Goal: Task Accomplishment & Management: Use online tool/utility

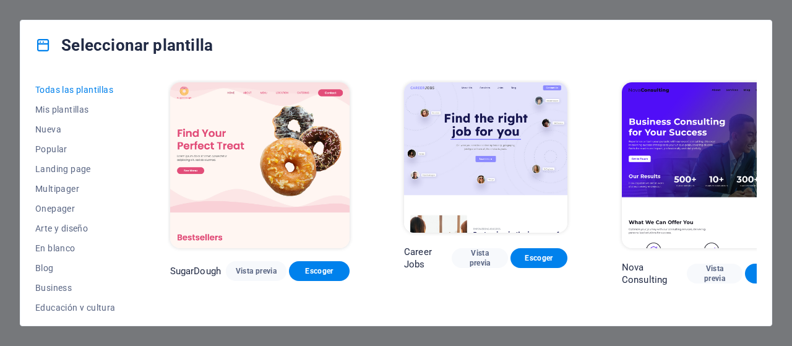
click at [251, 153] on img at bounding box center [259, 165] width 179 height 166
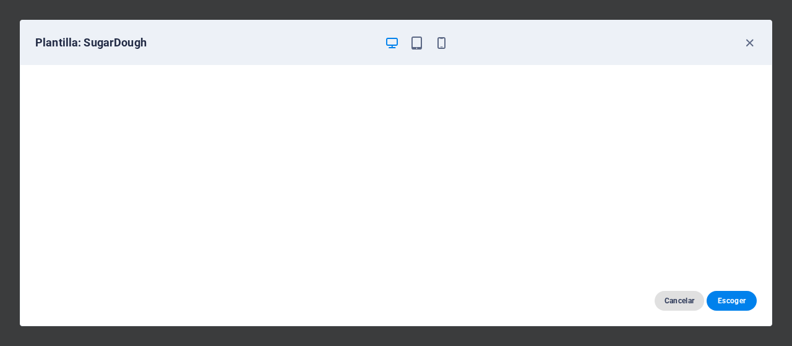
click at [676, 303] on span "Cancelar" at bounding box center [680, 301] width 30 height 10
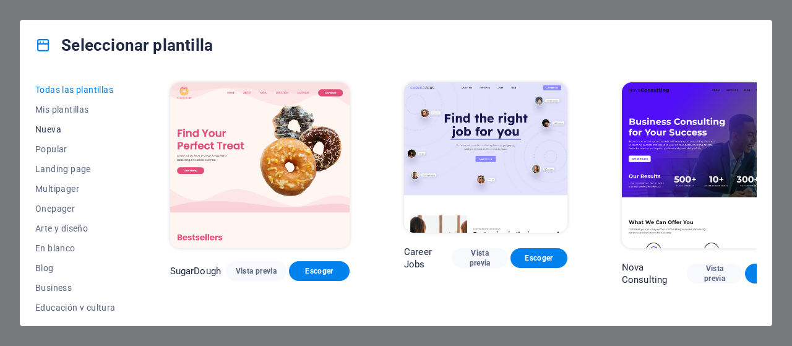
click at [52, 121] on button "Nueva" at bounding box center [75, 129] width 80 height 20
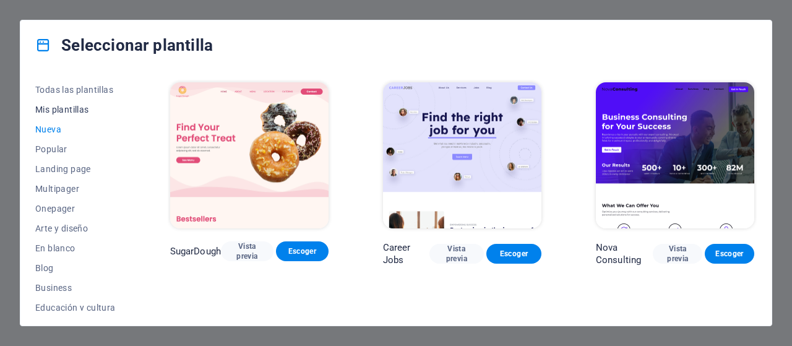
click at [53, 112] on span "Mis plantillas" at bounding box center [75, 110] width 80 height 10
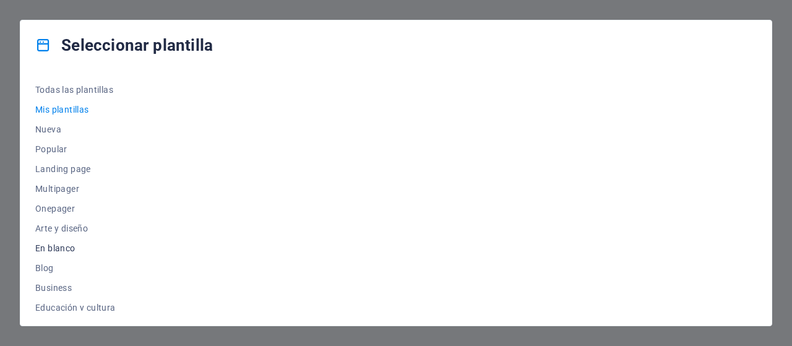
click at [66, 243] on span "En blanco" at bounding box center [75, 248] width 80 height 10
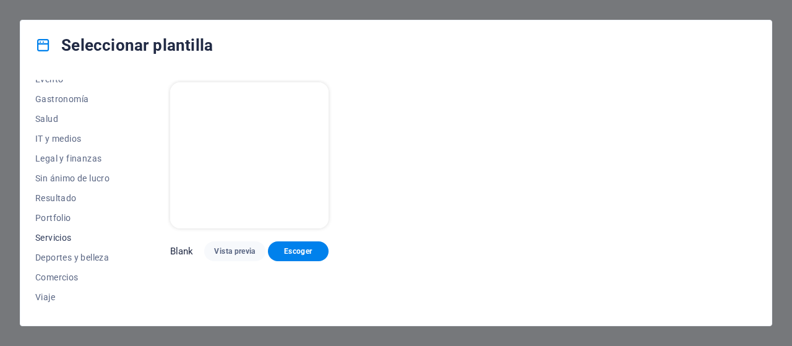
scroll to position [264, 0]
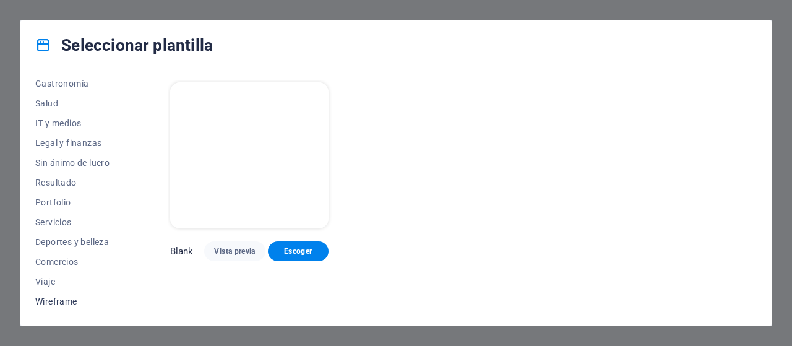
click at [62, 298] on span "Wireframe" at bounding box center [75, 301] width 80 height 10
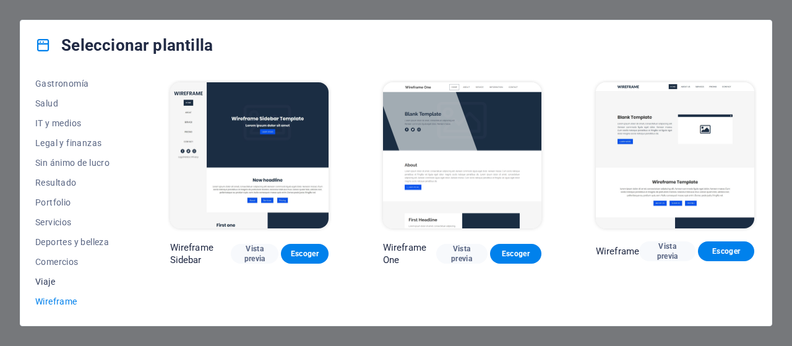
click at [52, 279] on span "Viaje" at bounding box center [75, 282] width 80 height 10
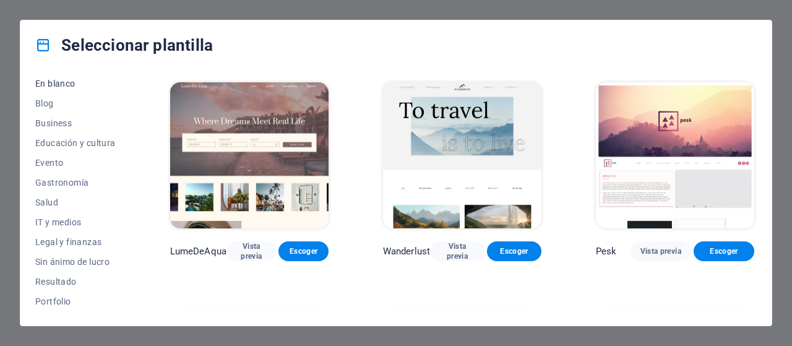
scroll to position [0, 0]
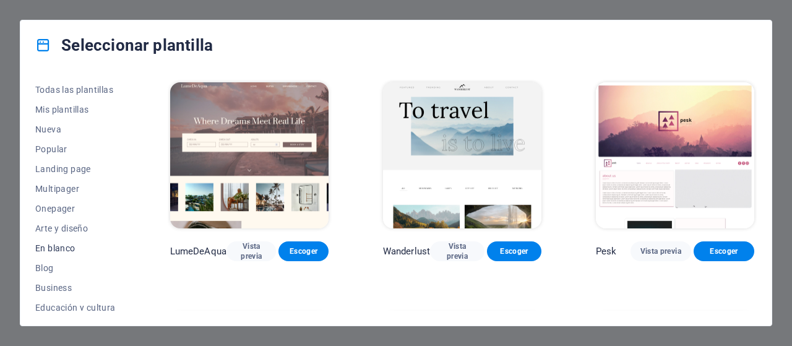
click at [66, 90] on span "Todas las plantillas" at bounding box center [75, 90] width 80 height 10
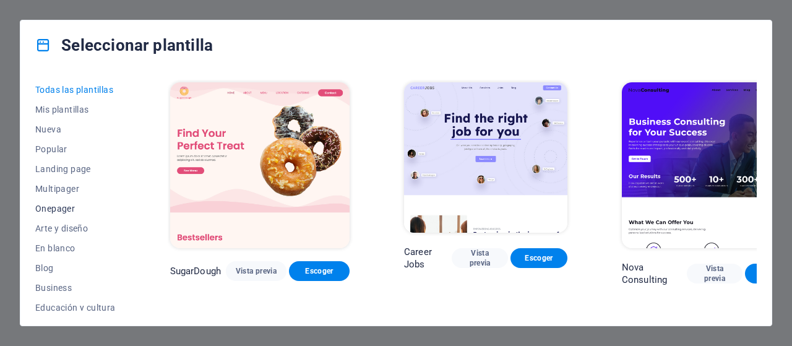
click at [60, 207] on span "Onepager" at bounding box center [75, 209] width 80 height 10
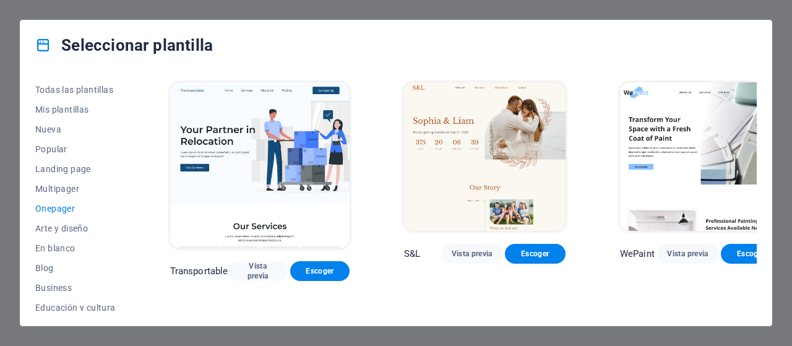
click at [222, 12] on div "Seleccionar plantilla Todas las plantillas Mis plantillas Nueva Popular Landing…" at bounding box center [396, 173] width 792 height 346
click at [220, 14] on div "Seleccionar plantilla Todas las plantillas Mis plantillas Nueva Popular Landing…" at bounding box center [396, 173] width 792 height 346
click at [66, 111] on span "Mis plantillas" at bounding box center [75, 110] width 80 height 10
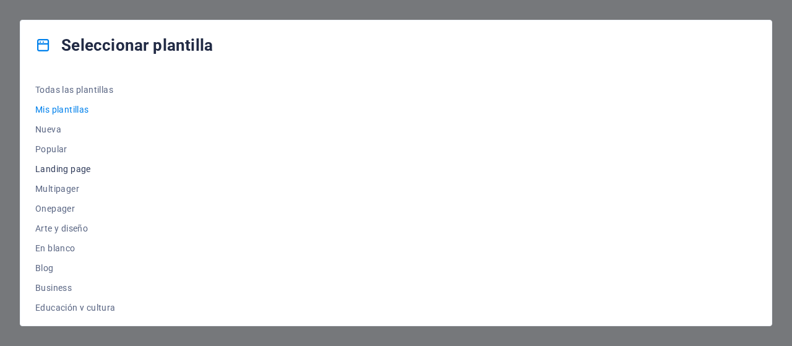
click at [68, 165] on span "Landing page" at bounding box center [75, 169] width 80 height 10
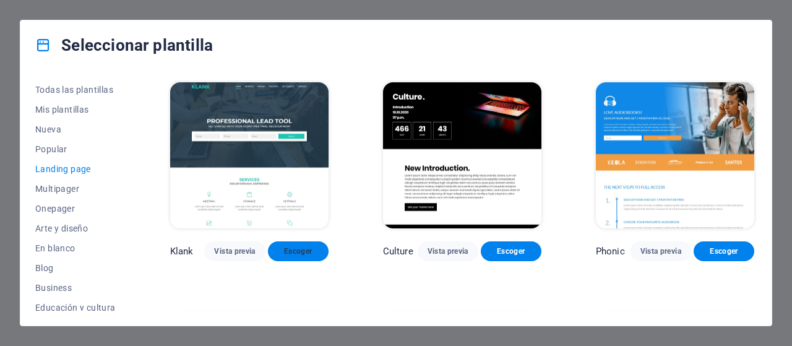
click at [293, 254] on span "Escoger" at bounding box center [298, 251] width 41 height 10
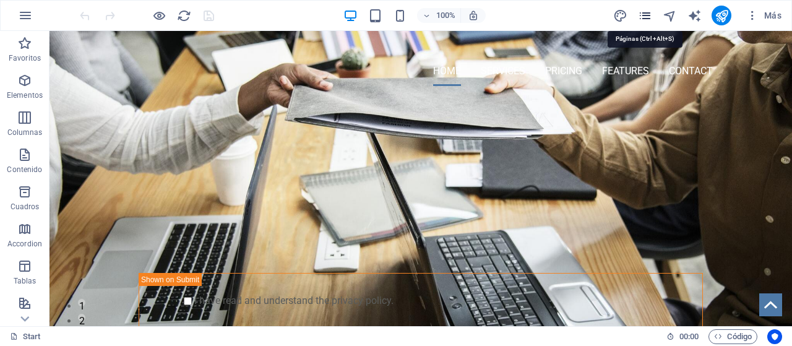
click at [647, 13] on icon "pages" at bounding box center [645, 16] width 14 height 14
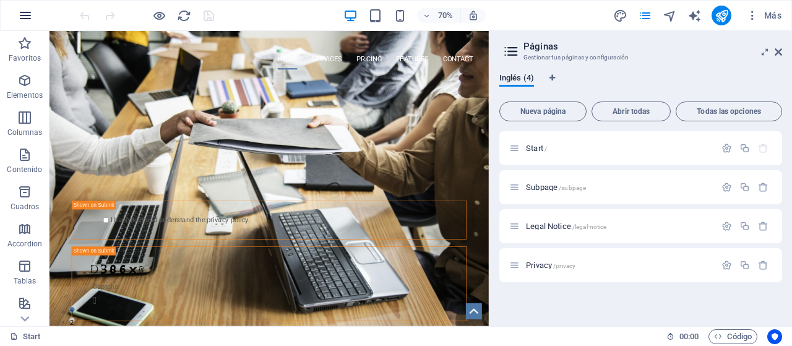
click at [21, 17] on icon "button" at bounding box center [25, 15] width 15 height 15
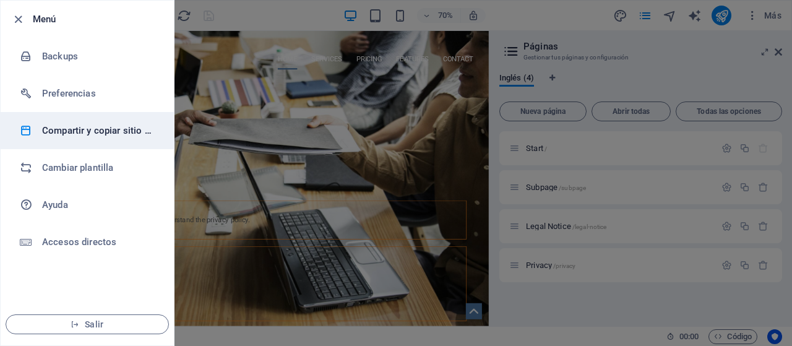
click at [100, 129] on h6 "Compartir y copiar sitio web" at bounding box center [99, 130] width 114 height 15
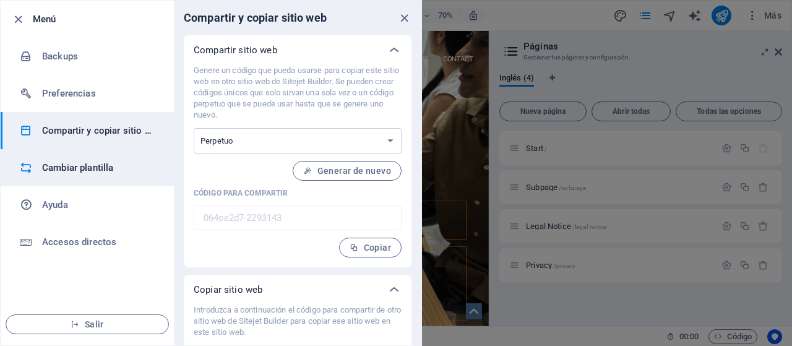
click at [93, 160] on h6 "Cambiar plantilla" at bounding box center [99, 167] width 114 height 15
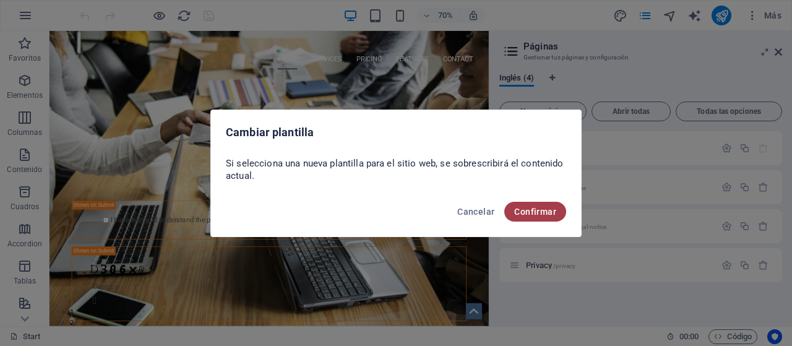
click at [535, 212] on span "Confirmar" at bounding box center [535, 212] width 42 height 10
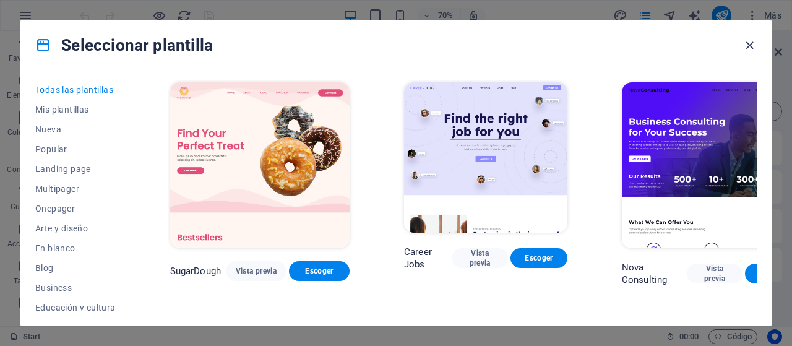
click at [745, 39] on icon "button" at bounding box center [750, 45] width 14 height 14
